Goal: Information Seeking & Learning: Learn about a topic

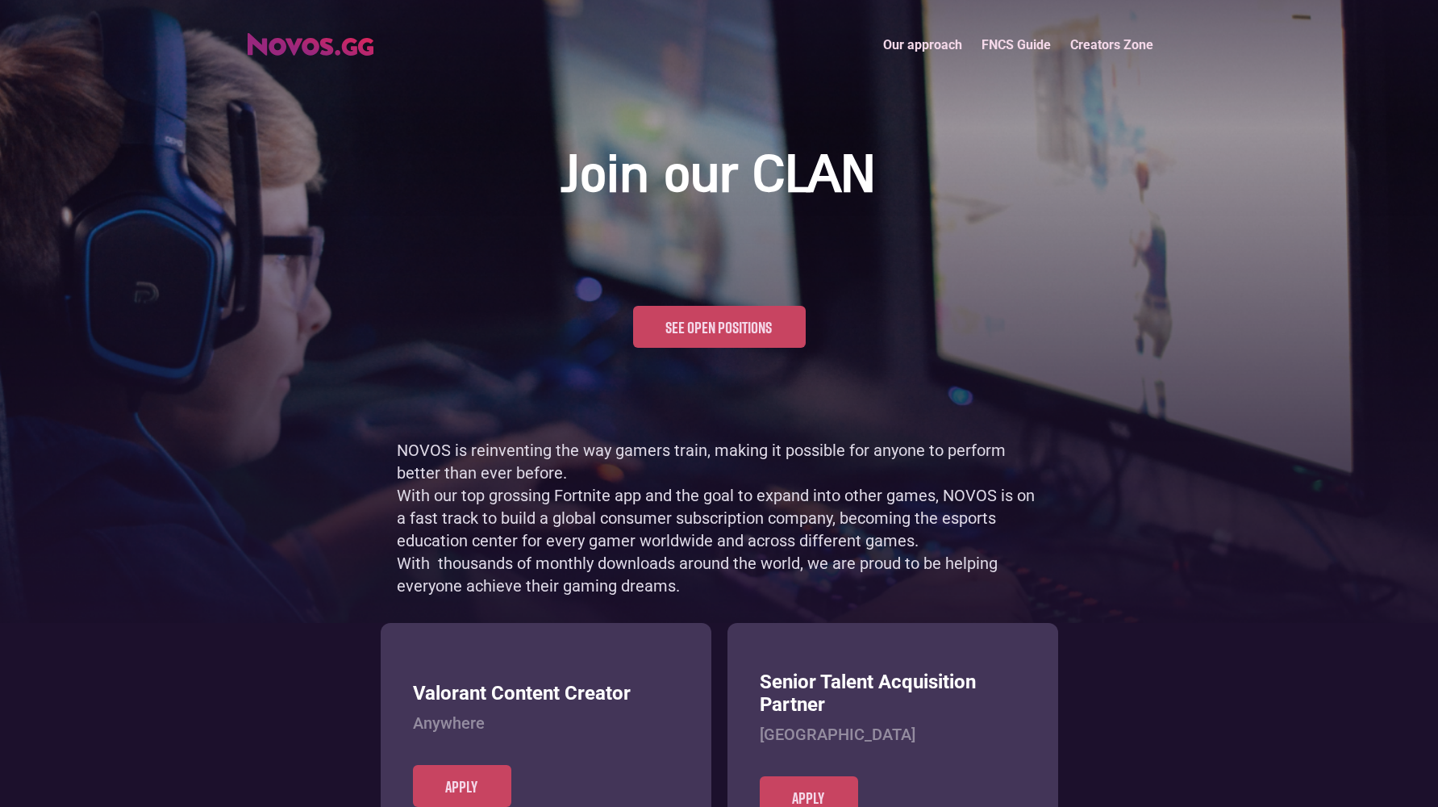
scroll to position [785, 0]
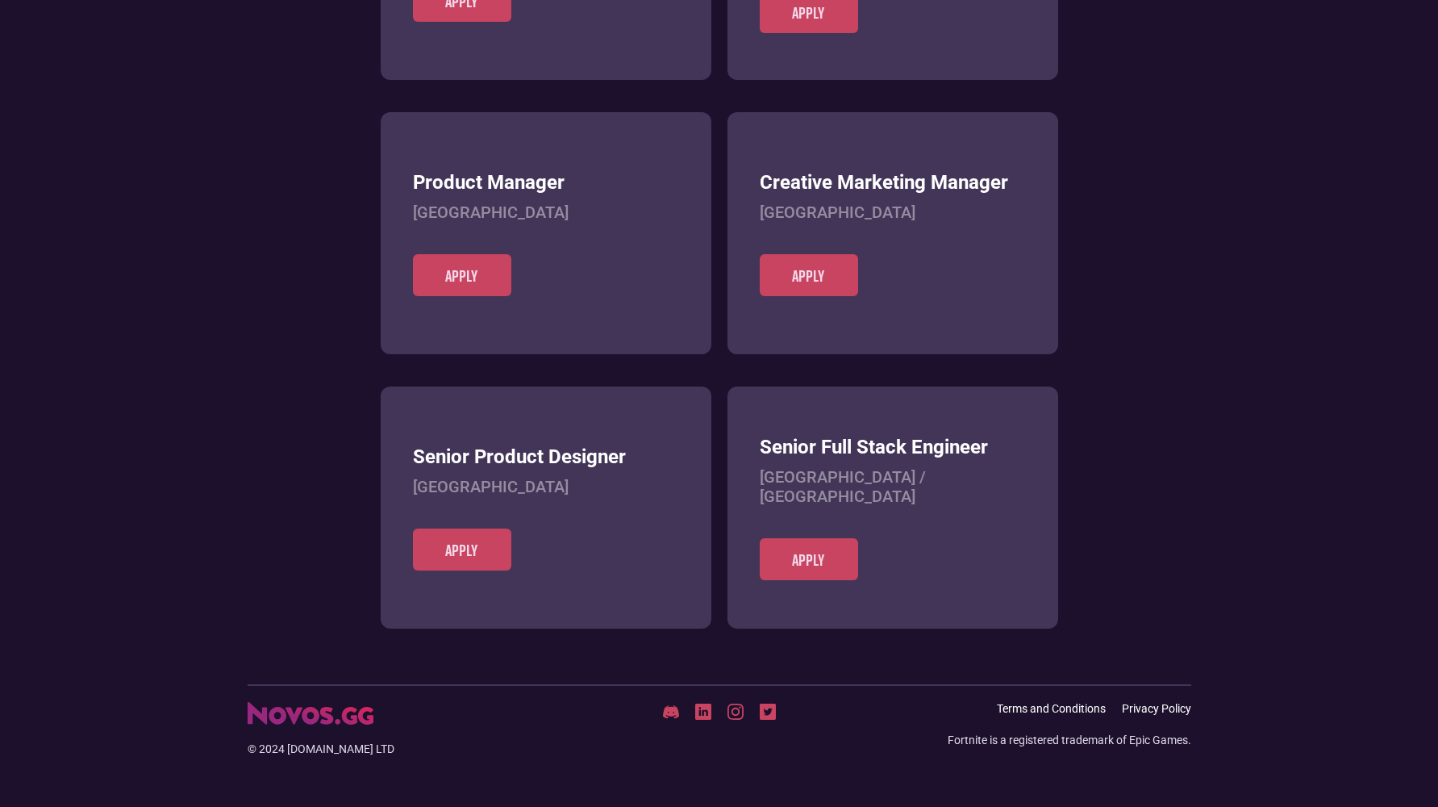
scroll to position [623, 0]
